Goal: Task Accomplishment & Management: Complete application form

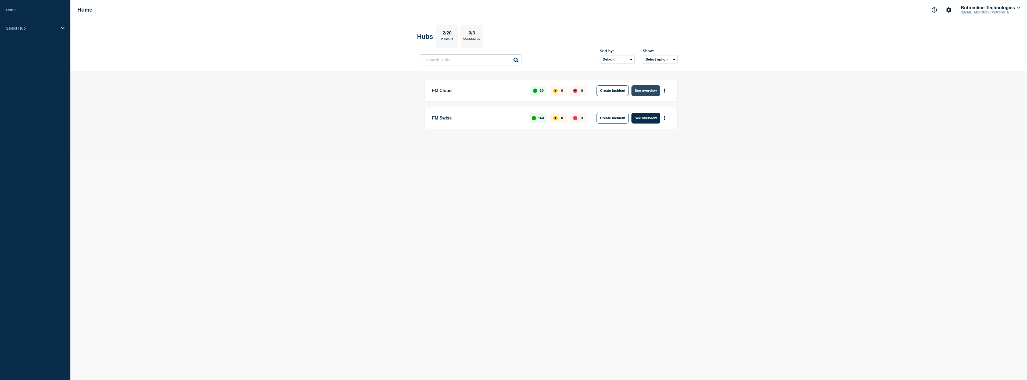
click at [647, 91] on button "See overview" at bounding box center [646, 90] width 28 height 11
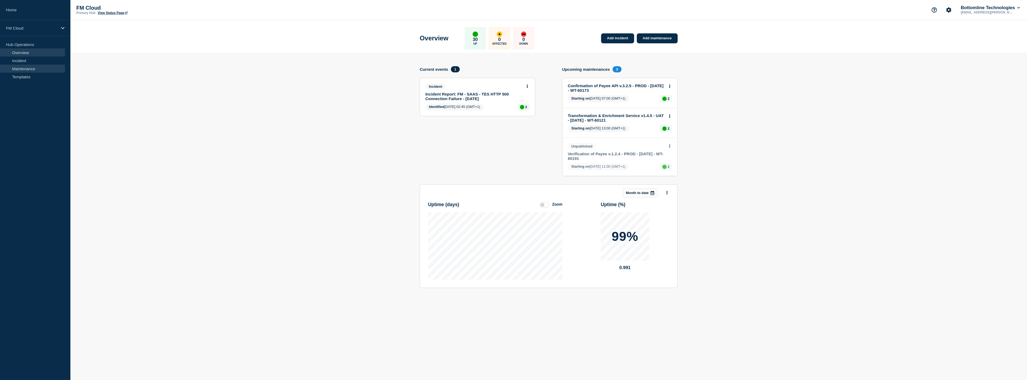
click at [20, 68] on link "Maintenance" at bounding box center [32, 69] width 65 height 8
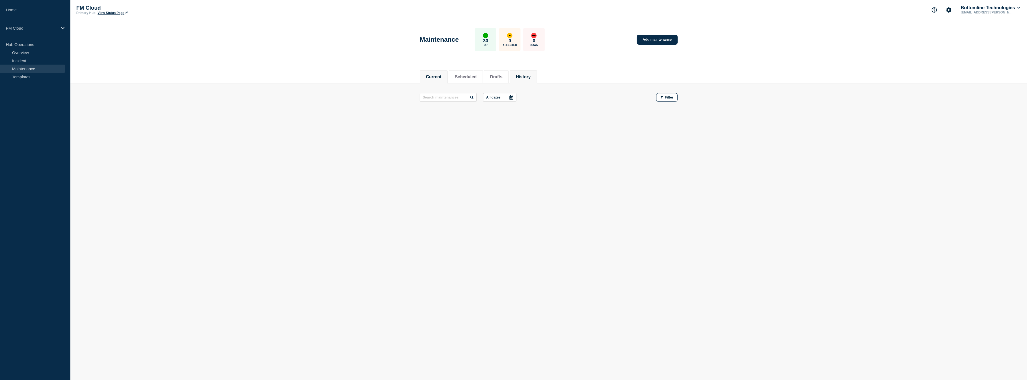
click at [529, 75] on button "History" at bounding box center [523, 76] width 15 height 5
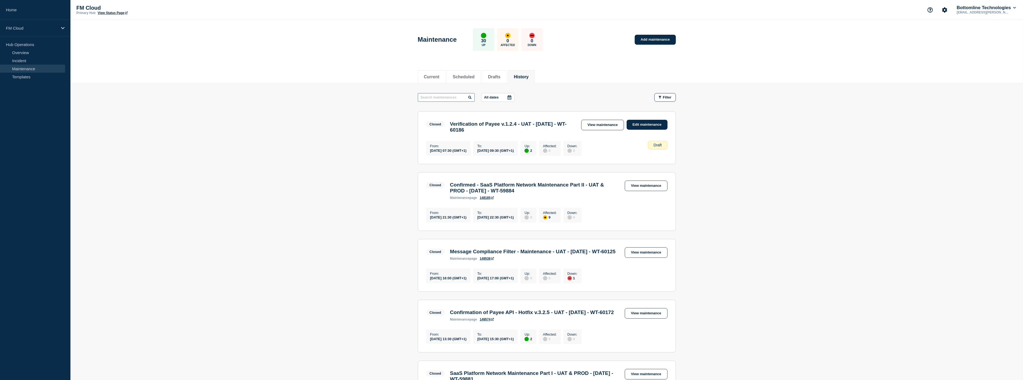
click at [437, 94] on input "text" at bounding box center [446, 97] width 57 height 9
type input "sepa"
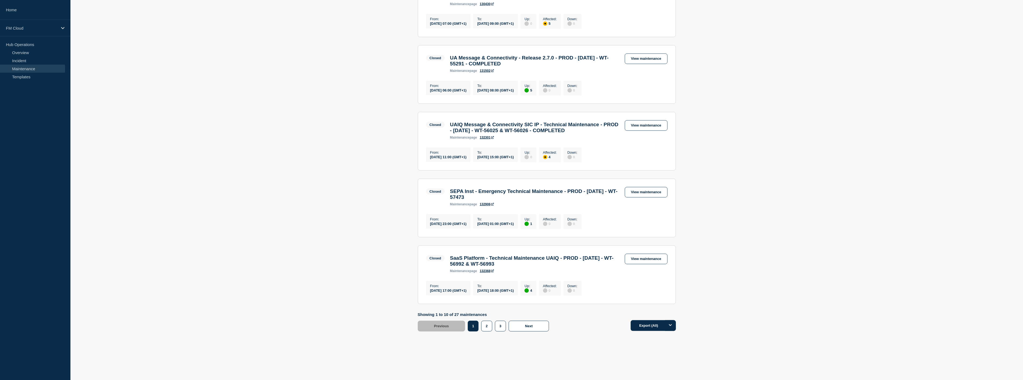
scroll to position [517, 0]
click at [485, 328] on button "2" at bounding box center [486, 325] width 11 height 11
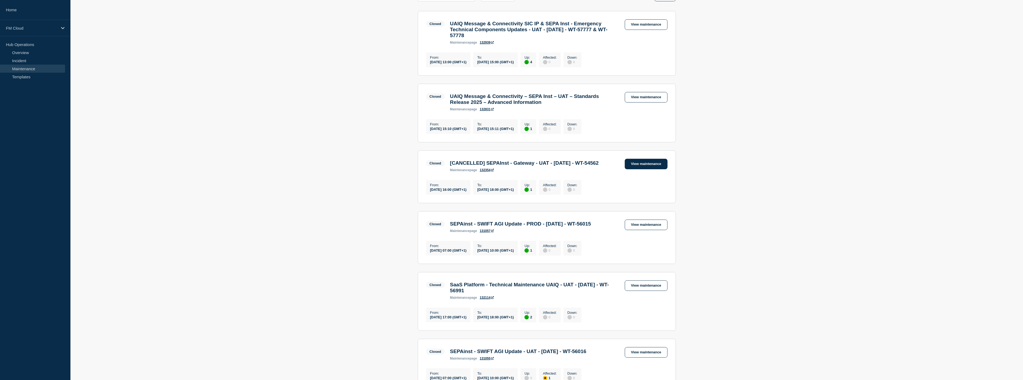
scroll to position [90, 0]
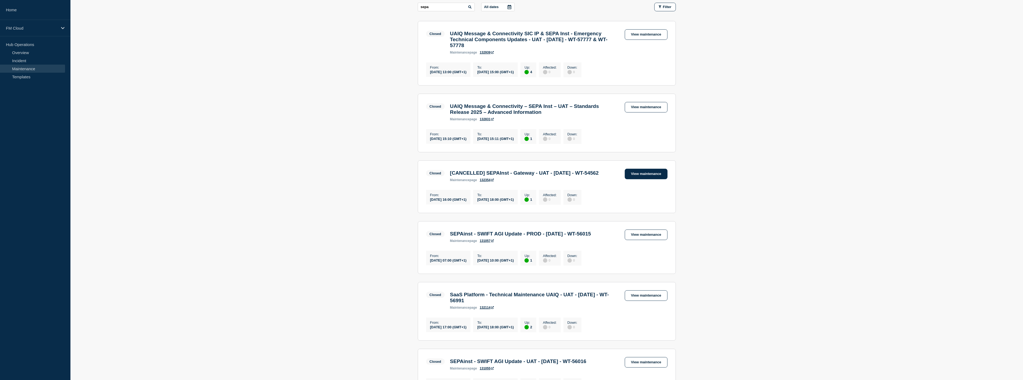
click at [654, 178] on link "View maintenance" at bounding box center [646, 174] width 42 height 10
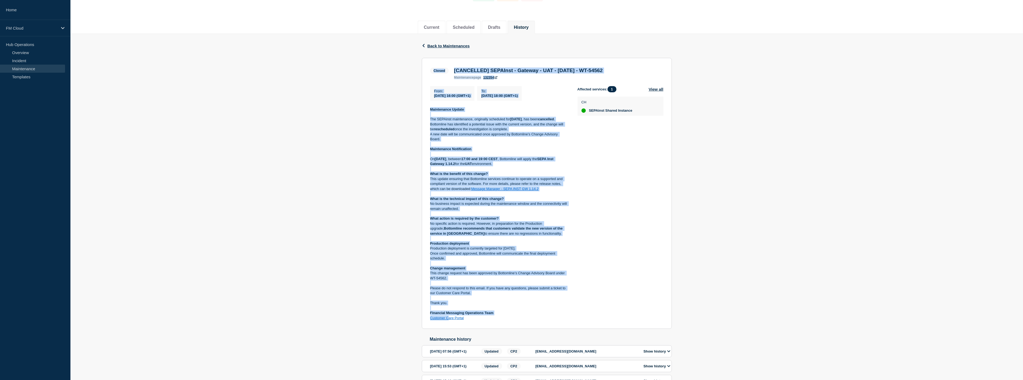
scroll to position [50, 0]
drag, startPoint x: 431, startPoint y: 118, endPoint x: 490, endPoint y: 327, distance: 217.8
click at [490, 327] on section "Closed [CANCELLED] SEPAInst - Gateway - UAT - 12/AUG/2025 - WT-54562 maintenanc…" at bounding box center [547, 193] width 250 height 271
copy section "Closed [CANCELLED] SEPAInst - Gateway - UAT - 12/AUG/2025 - WT-54562 maintenanc…"
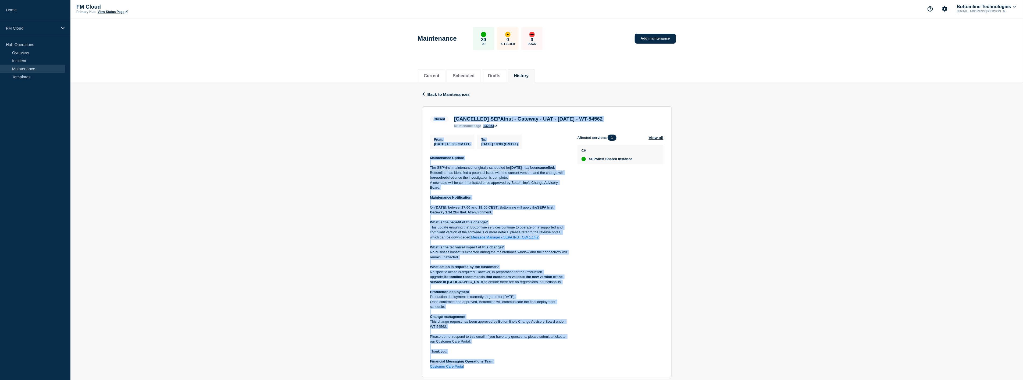
scroll to position [0, 0]
click at [662, 37] on link "Add maintenance" at bounding box center [655, 40] width 41 height 10
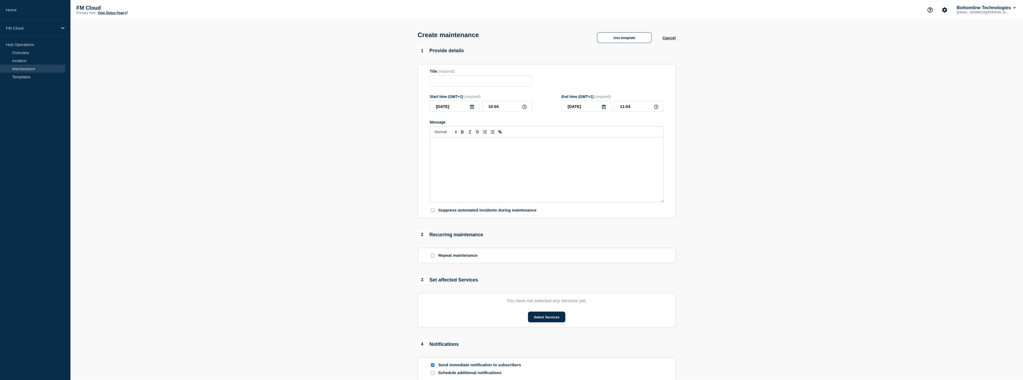
click at [474, 148] on div "Message" at bounding box center [546, 169] width 233 height 65
drag, startPoint x: 590, startPoint y: 150, endPoint x: 467, endPoint y: 148, distance: 123.4
click at [467, 148] on h3 "[CANCELLED] SEPAInst - Gateway - UAT - 12/AUG/2025 - WT-54562" at bounding box center [546, 149] width 225 height 6
click at [453, 78] on input "Title" at bounding box center [481, 80] width 102 height 11
paste input "SEPAInst - Gateway - UAT - 12/AUG/2025 - WT-54562"
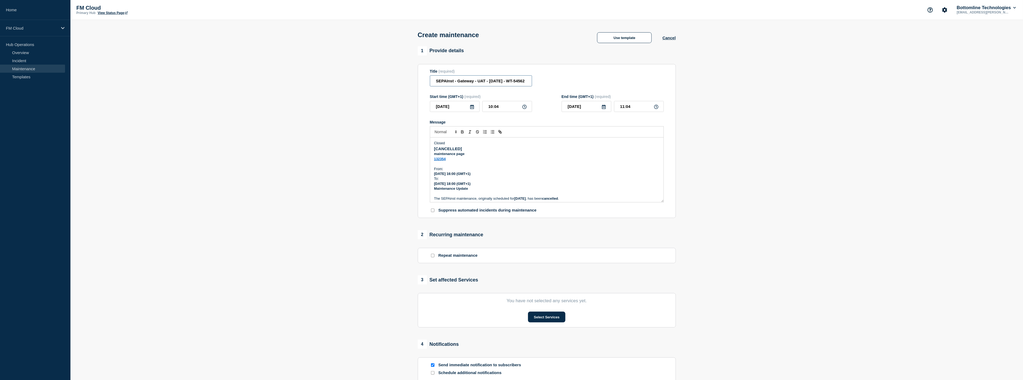
scroll to position [0, 10]
click at [481, 84] on input "SEPAInst - Gateway - UAT - 12/AUG/2025 - WT-54562" at bounding box center [481, 80] width 102 height 11
click at [636, 194] on p "Message" at bounding box center [546, 193] width 225 height 5
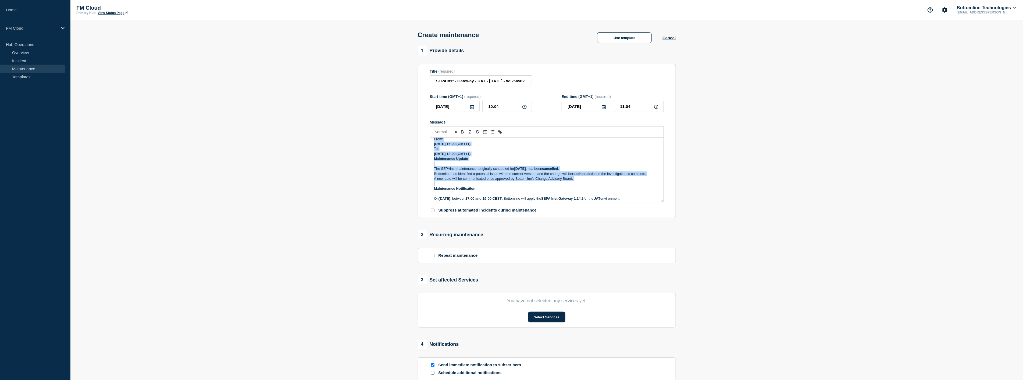
scroll to position [40, 0]
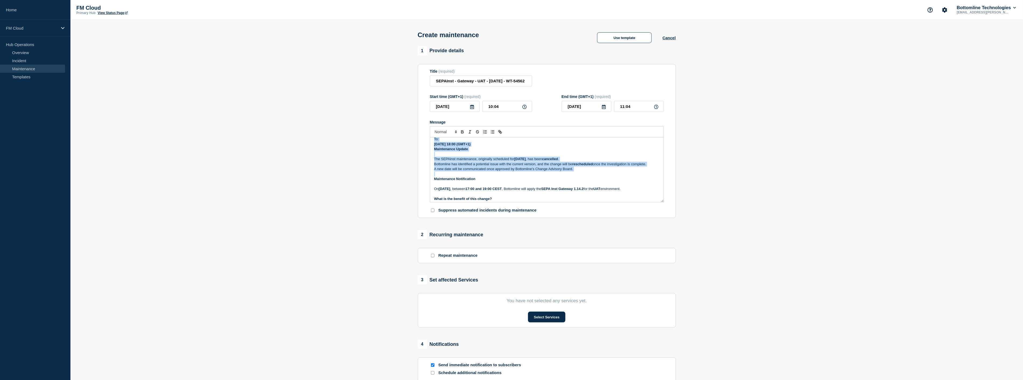
drag, startPoint x: 433, startPoint y: 143, endPoint x: 609, endPoint y: 174, distance: 178.0
click at [609, 174] on div "Closed [CANCELLED] maintenance page 132354 From: 2025-08-12 16:00 (GMT+1) To: 2…" at bounding box center [546, 169] width 233 height 65
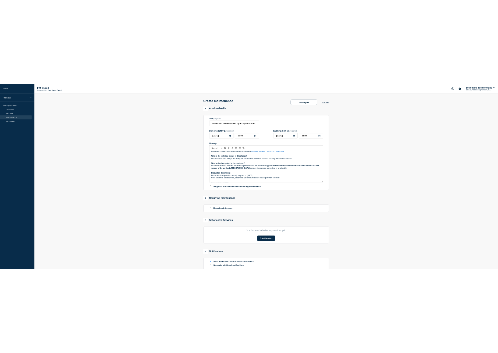
scroll to position [0, 0]
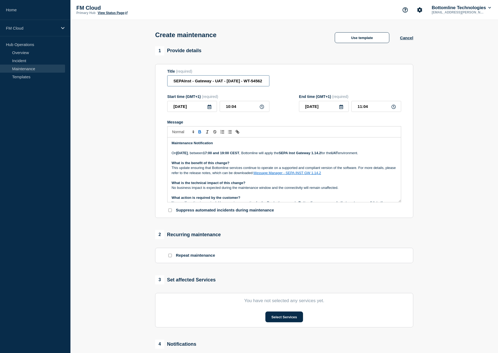
click at [255, 80] on input "SEPAInst - Gateway - UAT - 12/AUG/2025 - WT-54562" at bounding box center [218, 80] width 102 height 11
drag, startPoint x: 255, startPoint y: 81, endPoint x: 310, endPoint y: 85, distance: 55.5
click at [310, 85] on div "Title (required) SEPAInst - Gateway - UAT - 12/AUG/2025 - WT-54562" at bounding box center [284, 77] width 234 height 17
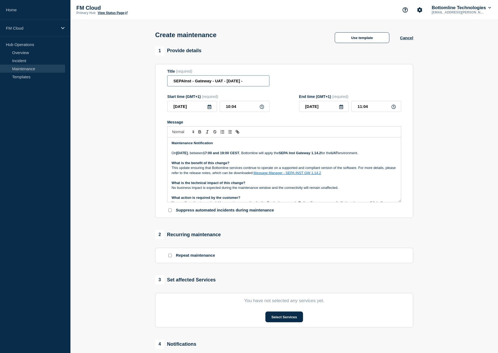
paste input "WT-60221"
click at [227, 81] on input "SEPAInst - Gateway - UAT - 12/AUG/2025 - WT-60221" at bounding box center [218, 80] width 102 height 11
type input "SEPAInst - Gateway - UAT - 08/OCT/2025 - WT-60221"
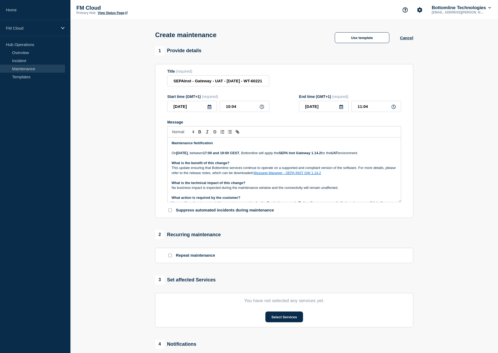
click at [262, 108] on icon at bounding box center [262, 107] width 4 height 4
click at [240, 104] on input "10:04" at bounding box center [245, 106] width 50 height 11
drag, startPoint x: 240, startPoint y: 104, endPoint x: 213, endPoint y: 103, distance: 27.2
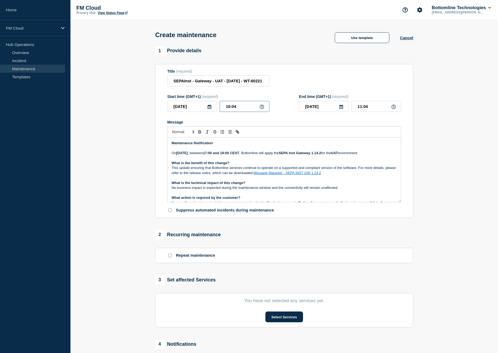
click at [213, 103] on div "2025-10-08 10:04" at bounding box center [218, 106] width 102 height 11
type input "12:00"
type input "13:00"
click at [188, 154] on strong "Tuesday, 12 August 2025" at bounding box center [182, 153] width 12 height 4
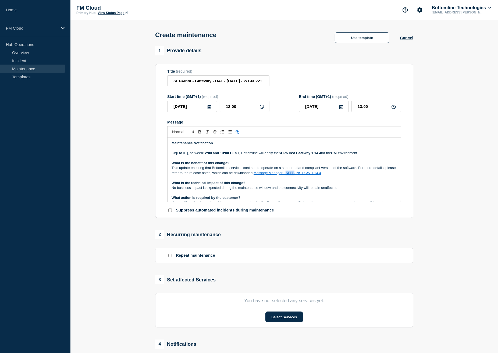
drag, startPoint x: 305, startPoint y: 178, endPoint x: 300, endPoint y: 180, distance: 5.5
click at [300, 175] on link "Message Manager - SEPA INST GW 1.14." at bounding box center [286, 173] width 66 height 4
click at [316, 188] on link at bounding box center [309, 187] width 13 height 4
paste input "38SL8GJCIK092"
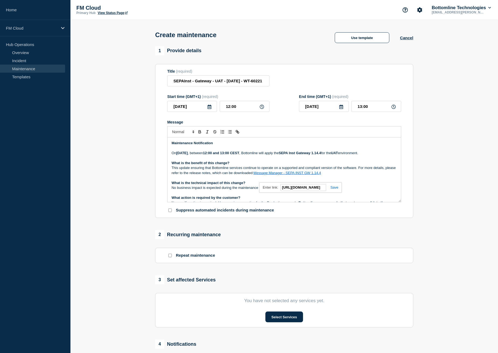
type input "https://bottomline.thruinc.net/Publishing/Link.aspx?LinkID=38SL8GJCIK092"
click at [335, 188] on link at bounding box center [332, 187] width 12 height 4
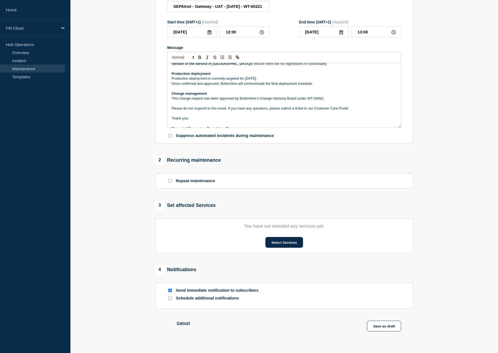
scroll to position [80, 0]
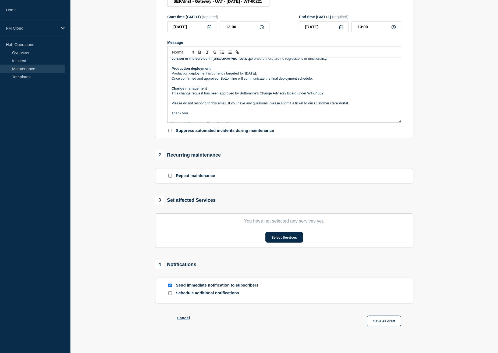
click at [171, 287] on input "Send immediate notification to subscribers" at bounding box center [169, 284] width 3 height 3
checkbox input "false"
click at [385, 324] on button "Save as draft" at bounding box center [384, 320] width 34 height 11
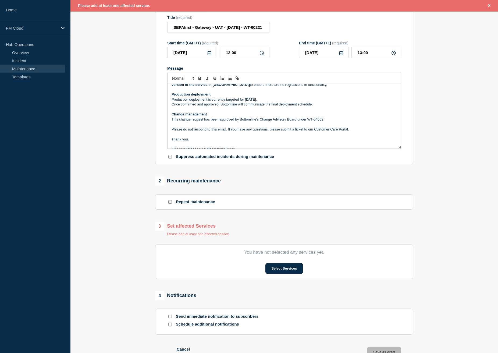
scroll to position [61, 0]
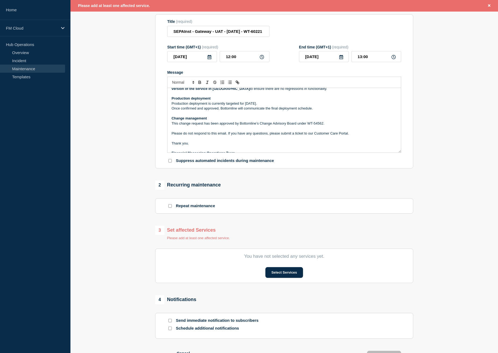
click at [303, 274] on div "Select Services" at bounding box center [284, 272] width 234 height 11
click at [287, 273] on button "Select Services" at bounding box center [283, 272] width 37 height 11
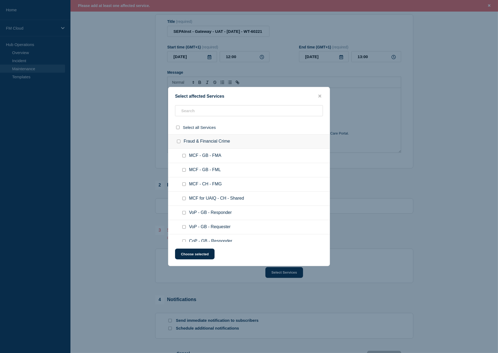
click at [213, 162] on ul "MCF - GB - FMA" at bounding box center [248, 156] width 161 height 14
click at [211, 109] on input "text" at bounding box center [249, 110] width 148 height 11
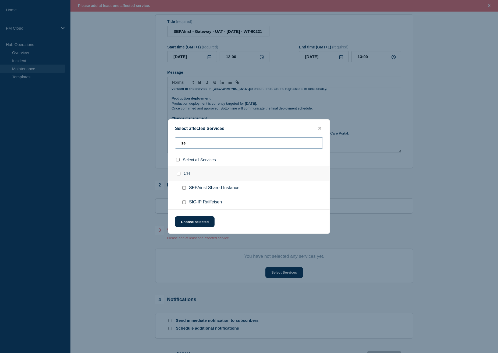
type input "se"
click at [190, 188] on span "SEPAinst Shared Instance" at bounding box center [214, 187] width 50 height 5
click at [183, 190] on input "SEPAinst Shared Instance checkbox" at bounding box center [183, 187] width 3 height 3
checkbox input "true"
click at [197, 223] on button "Choose selected" at bounding box center [195, 221] width 40 height 11
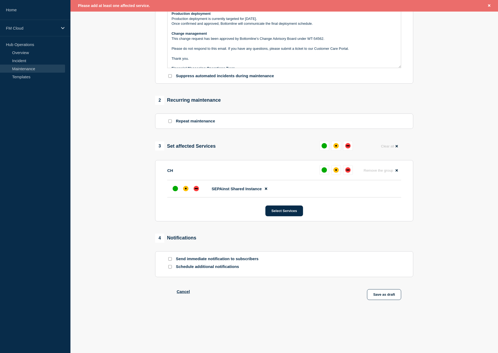
scroll to position [156, 0]
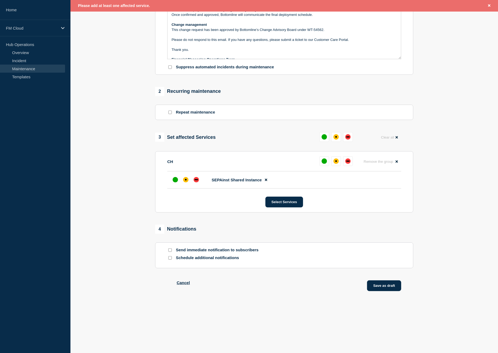
click at [389, 287] on button "Save as draft" at bounding box center [384, 285] width 34 height 11
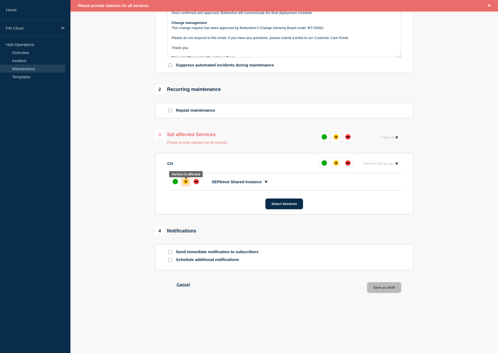
click at [186, 184] on div "affected" at bounding box center [185, 181] width 5 height 5
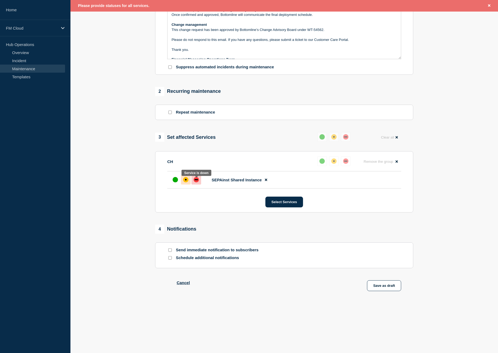
click at [194, 182] on div at bounding box center [196, 180] width 10 height 10
click at [370, 283] on button "Save as draft" at bounding box center [384, 285] width 34 height 11
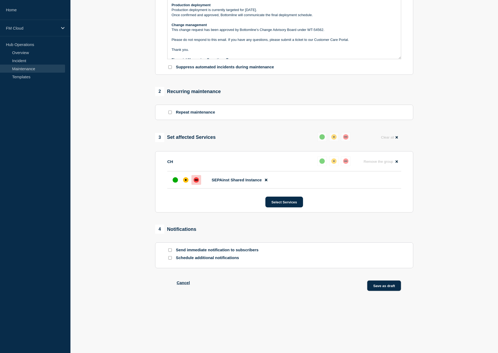
scroll to position [145, 0]
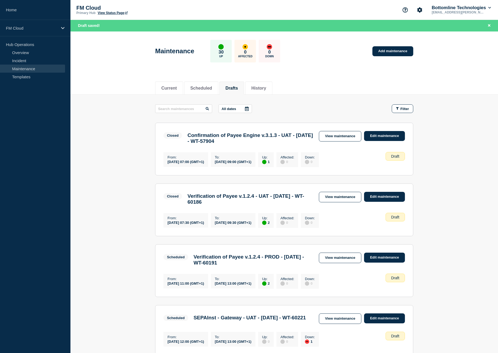
click at [236, 89] on button "Drafts" at bounding box center [232, 88] width 12 height 5
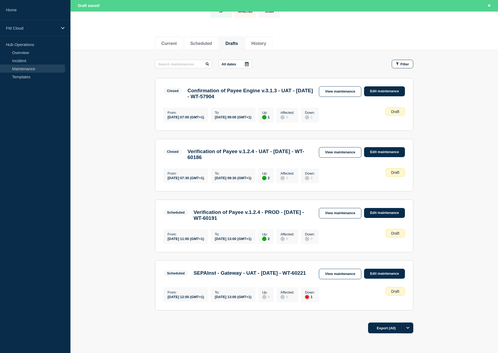
scroll to position [50, 0]
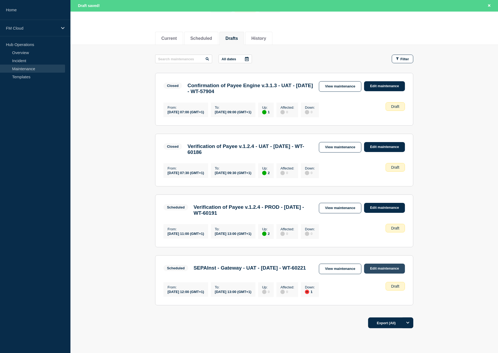
click at [385, 273] on link "Edit maintenance" at bounding box center [384, 268] width 41 height 10
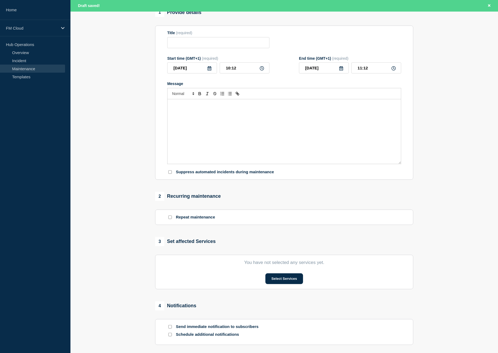
type input "SEPAInst - Gateway - UAT - 08/OCT/2025 - WT-60221"
type input "12:00"
type input "13:00"
checkbox input "false"
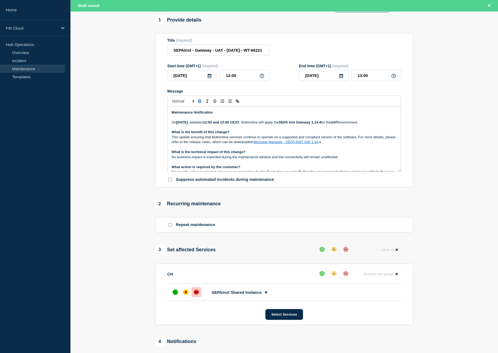
click at [438, 269] on section "1 Provide details Title (required) SEPAInst - Gateway - UAT - 08/OCT/2025 - WT-…" at bounding box center [283, 215] width 427 height 401
click at [176, 295] on div "up" at bounding box center [175, 291] width 5 height 5
click at [173, 295] on div "up" at bounding box center [175, 291] width 5 height 5
click at [280, 319] on button "Select Services" at bounding box center [283, 314] width 37 height 11
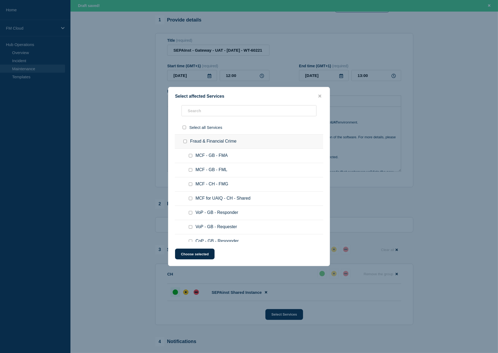
click at [322, 95] on button "close button" at bounding box center [320, 96] width 6 height 5
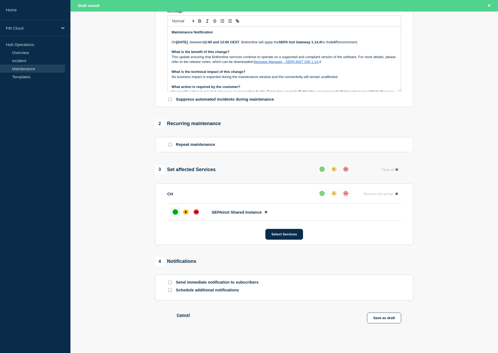
scroll to position [139, 0]
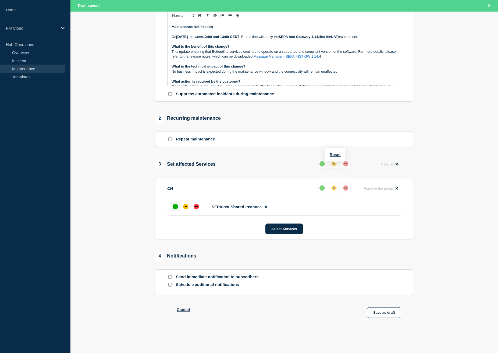
click at [319, 160] on button at bounding box center [322, 164] width 10 height 10
click at [321, 165] on div "up" at bounding box center [321, 163] width 5 height 5
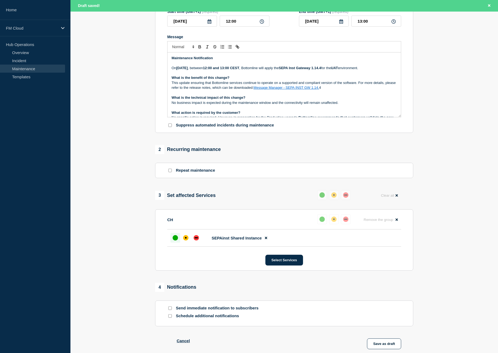
scroll to position [89, 0]
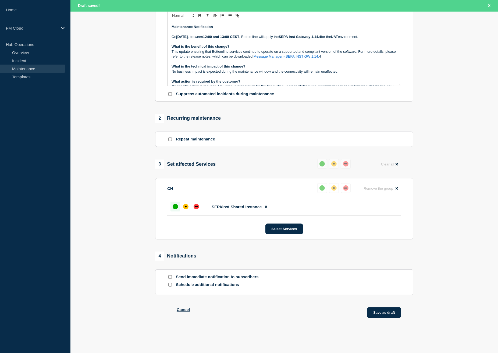
click at [376, 311] on button "Save as draft" at bounding box center [384, 312] width 34 height 11
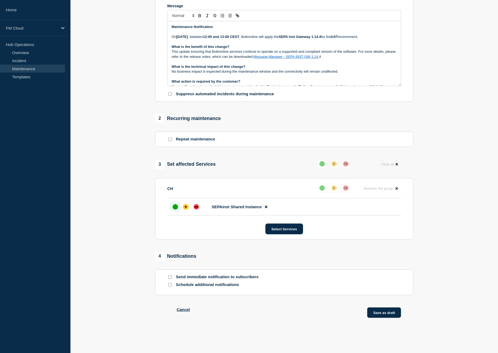
scroll to position [127, 0]
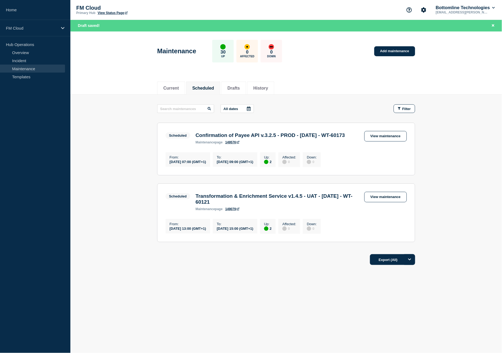
click at [302, 289] on div "Current Scheduled Drafts History Current Scheduled Drafts History All dates Fil…" at bounding box center [286, 191] width 432 height 230
click at [28, 77] on link "Templates" at bounding box center [32, 77] width 65 height 8
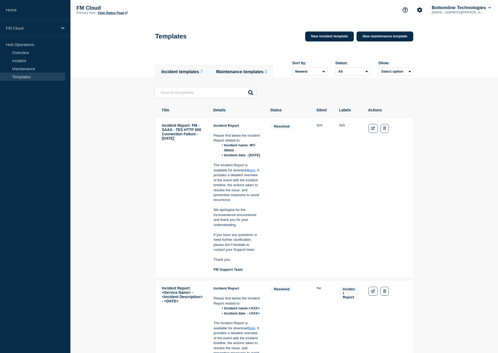
click at [265, 65] on li "Maintenance templates 3" at bounding box center [241, 71] width 63 height 13
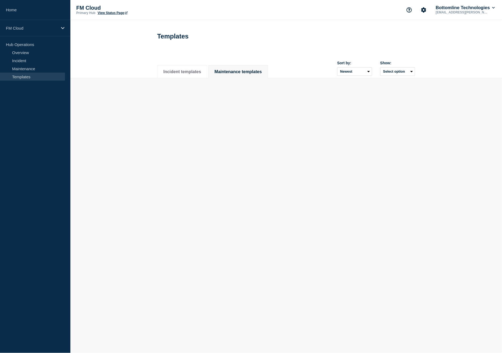
click at [265, 67] on li "Maintenance templates" at bounding box center [238, 71] width 60 height 13
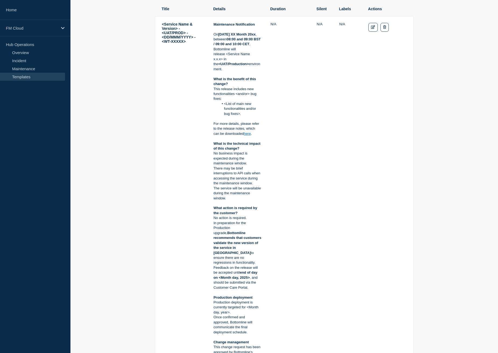
scroll to position [80, 0]
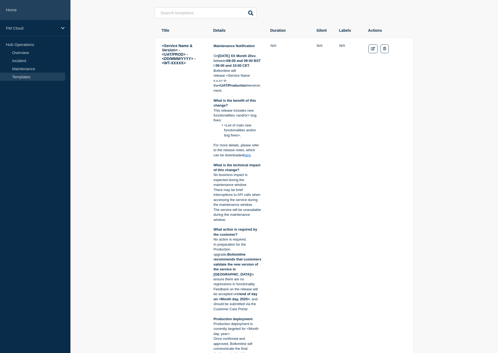
click at [11, 11] on link "Home" at bounding box center [35, 10] width 70 height 20
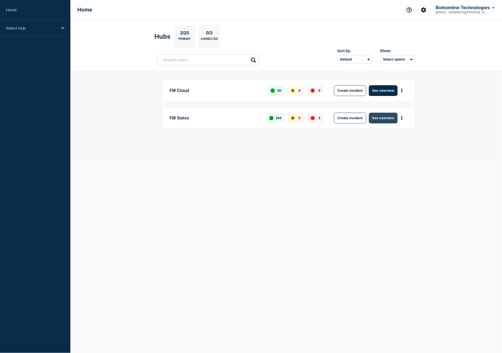
click at [392, 119] on button "See overview" at bounding box center [383, 118] width 28 height 11
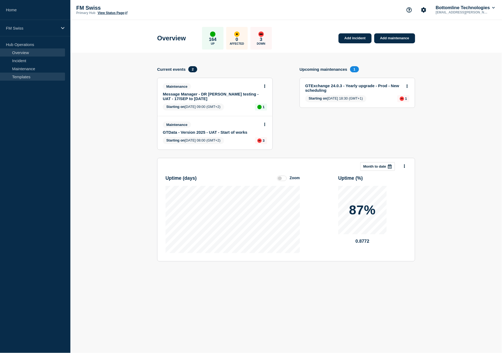
click at [22, 79] on link "Templates" at bounding box center [32, 77] width 65 height 8
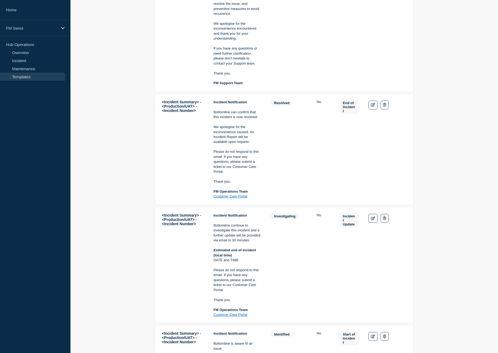
scroll to position [278, 0]
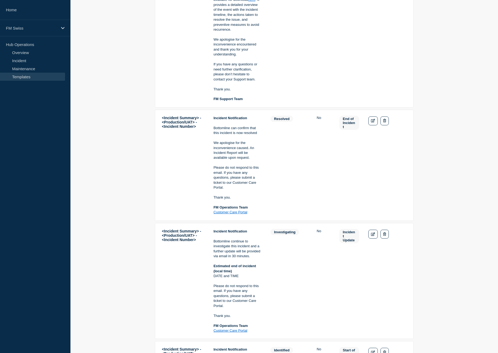
click at [383, 56] on td "Actions: Edit Delete" at bounding box center [387, 30] width 39 height 144
click at [458, 149] on main "<Incident Summary> - <Production/UAT> - <Incident Number> Incident Notification…" at bounding box center [283, 188] width 427 height 777
